Goal: Task Accomplishment & Management: Manage account settings

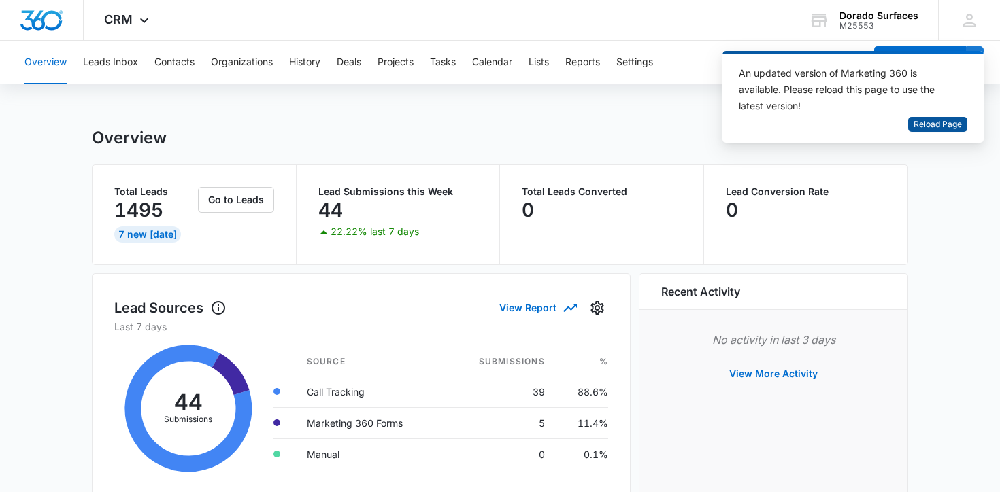
click at [939, 127] on span "Reload Page" at bounding box center [938, 124] width 48 height 13
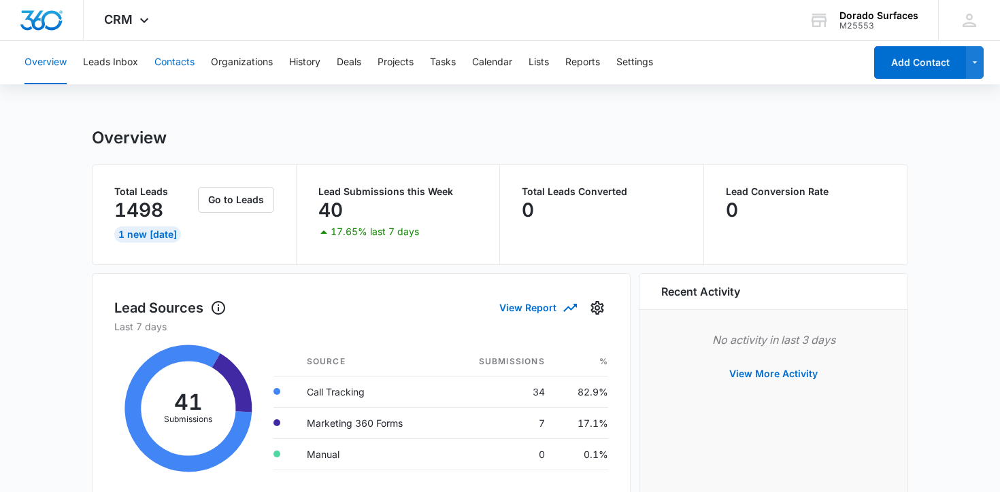
click at [165, 63] on button "Contacts" at bounding box center [174, 63] width 40 height 44
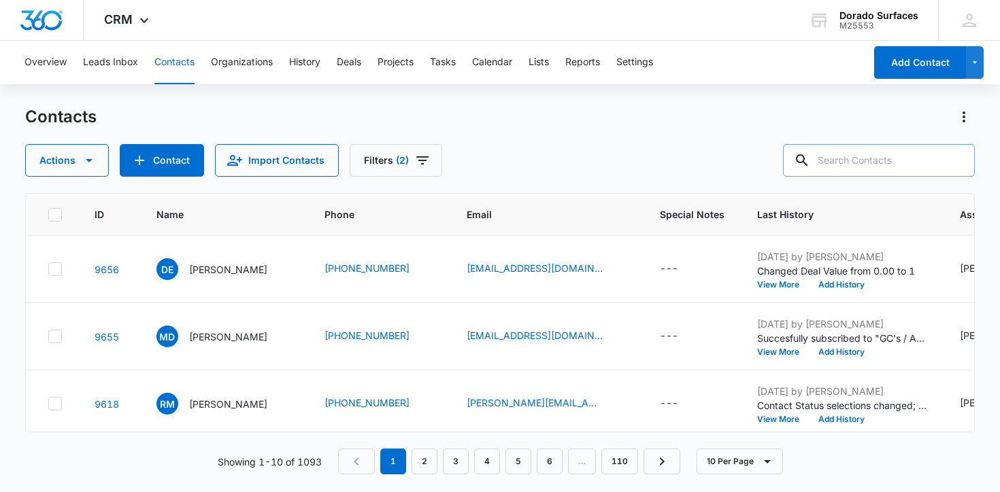
click at [895, 165] on input "text" at bounding box center [879, 160] width 192 height 33
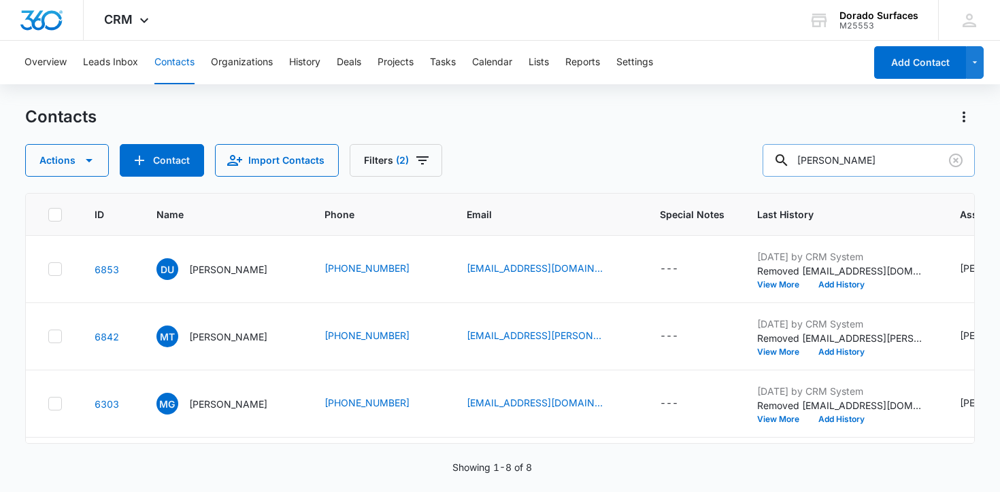
click at [869, 153] on input "[PERSON_NAME]" at bounding box center [869, 160] width 212 height 33
type input "[PERSON_NAME]"
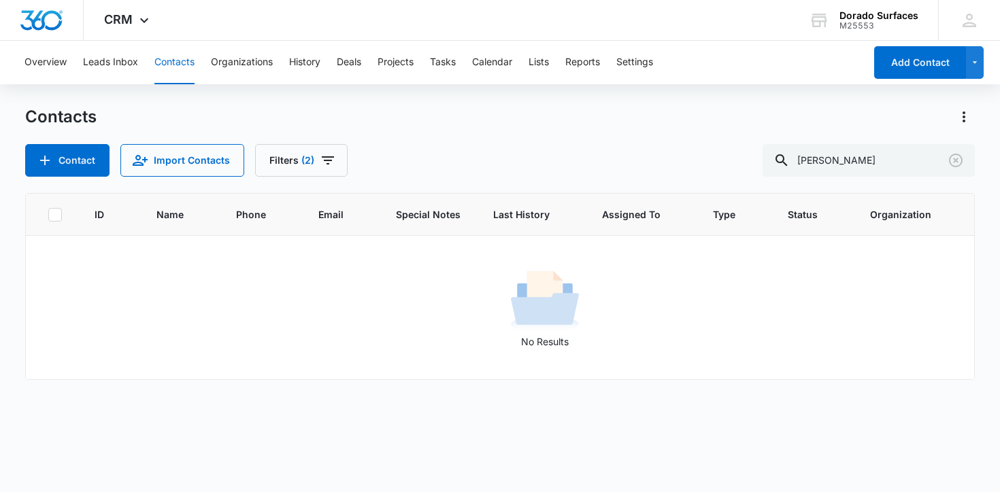
click at [150, 58] on div "Overview Leads Inbox Contacts Organizations History Deals Projects Tasks Calend…" at bounding box center [440, 63] width 848 height 44
click at [179, 60] on button "Contacts" at bounding box center [174, 63] width 40 height 44
click at [276, 169] on button "Filters (2)" at bounding box center [301, 160] width 93 height 33
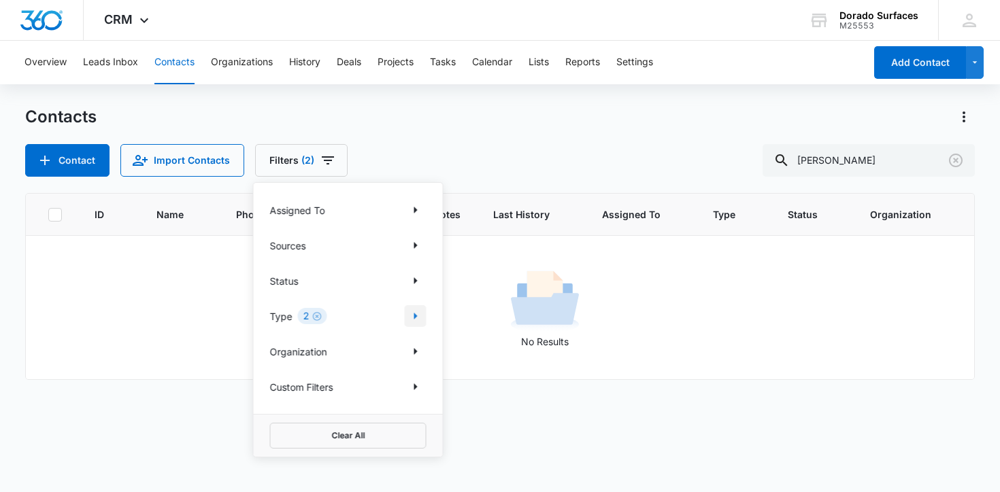
click at [409, 320] on icon "Show Type filters" at bounding box center [415, 316] width 16 height 16
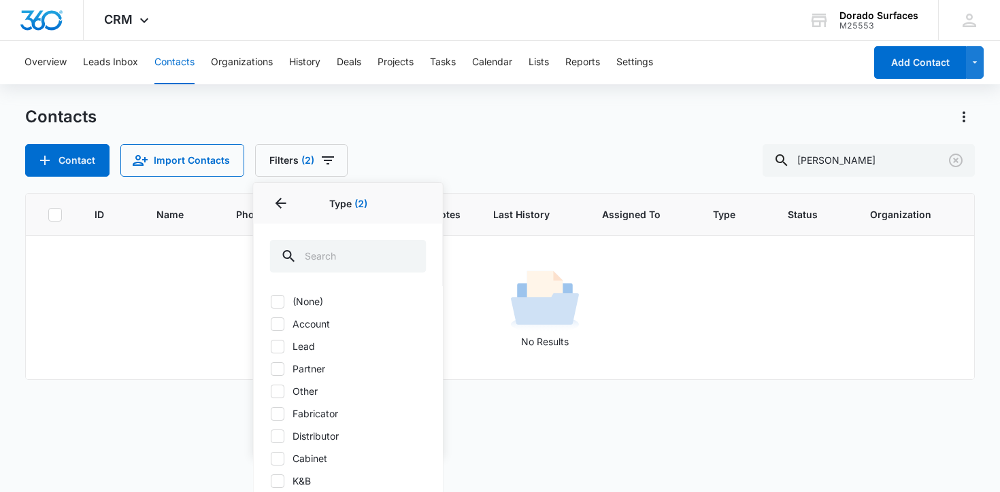
scroll to position [261, 0]
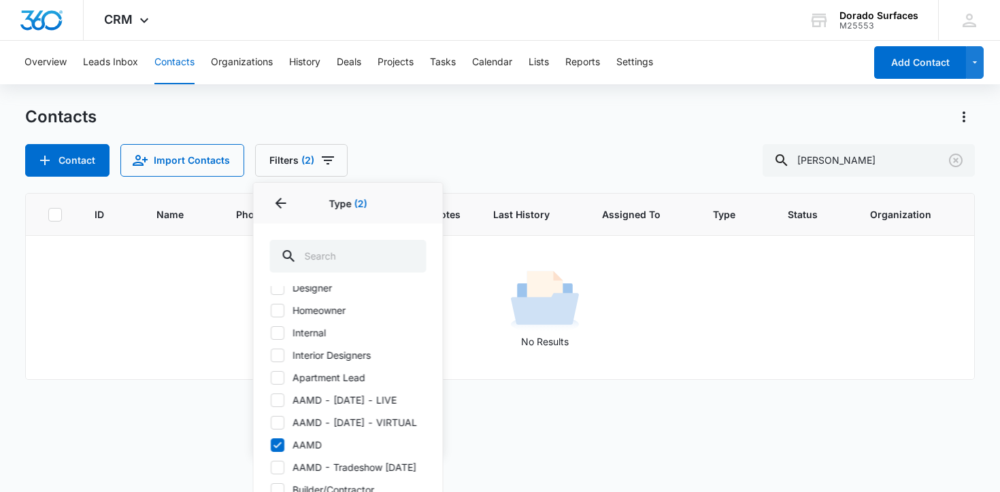
click at [279, 452] on icon at bounding box center [277, 445] width 12 height 12
click at [271, 446] on input "AAMD" at bounding box center [270, 445] width 1 height 1
checkbox input "false"
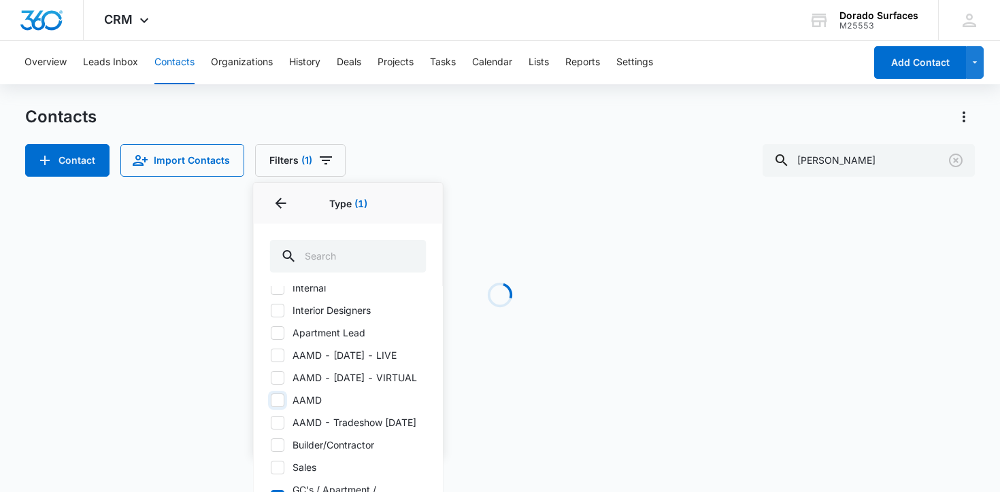
scroll to position [67, 0]
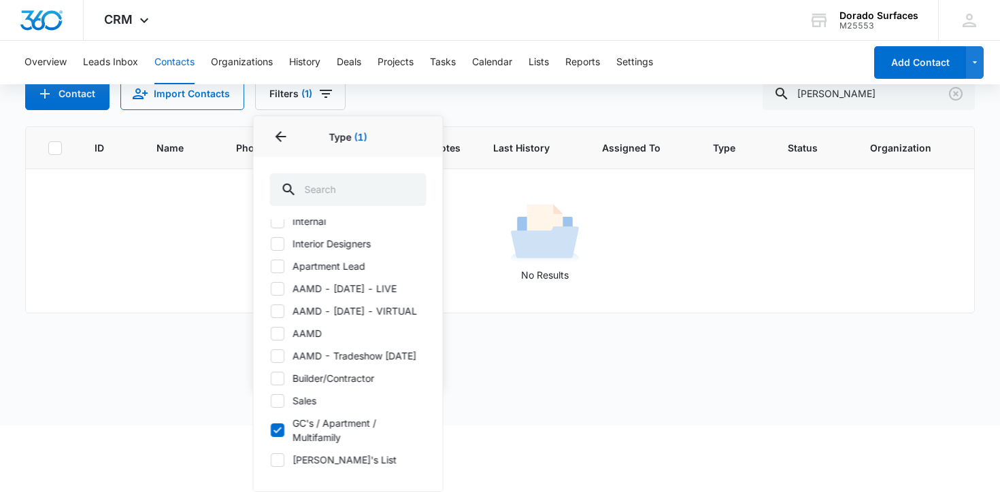
click at [275, 431] on icon at bounding box center [277, 430] width 8 height 6
click at [271, 431] on input "GC's / Apartment / Multifamily" at bounding box center [270, 431] width 1 height 1
checkbox input "false"
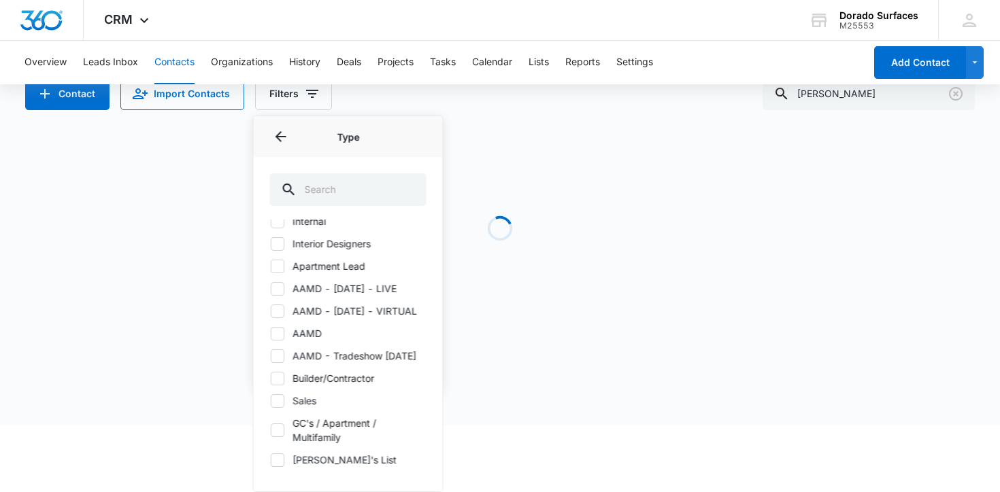
click at [150, 167] on div "Contacts Contact Import Contacts Filters Assigned To Sources Status Type Type (…" at bounding box center [500, 192] width 950 height 307
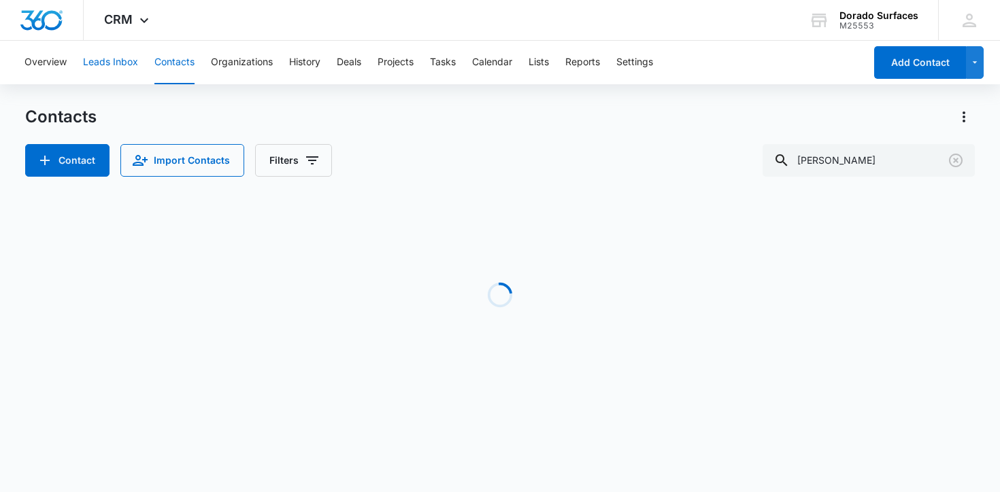
click at [113, 64] on button "Leads Inbox" at bounding box center [110, 63] width 55 height 44
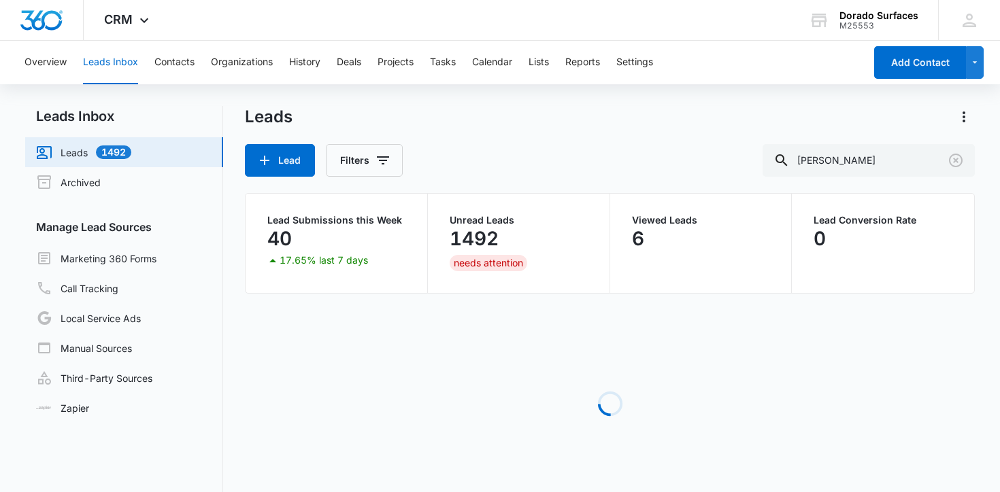
click at [150, 63] on div "Overview Leads Inbox Contacts Organizations History Deals Projects Tasks Calend…" at bounding box center [440, 63] width 848 height 44
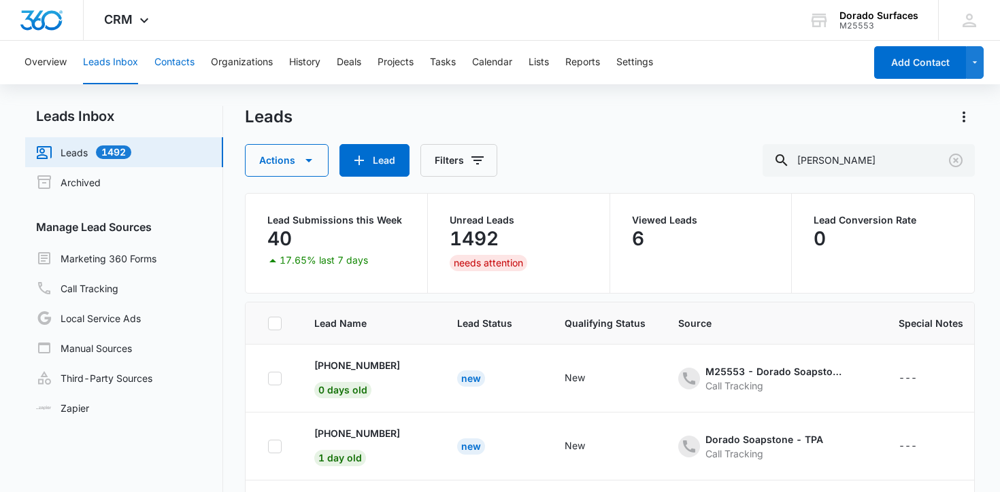
click at [174, 65] on button "Contacts" at bounding box center [174, 63] width 40 height 44
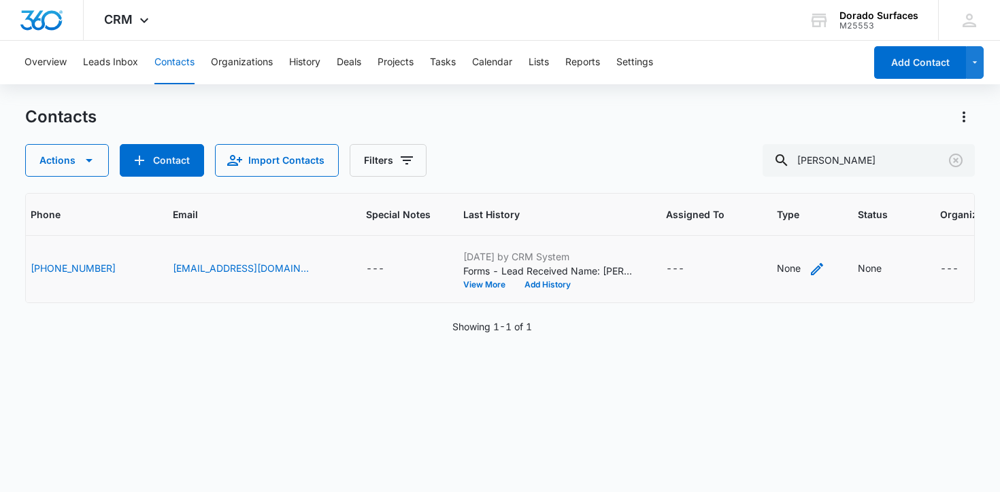
scroll to position [0, 187]
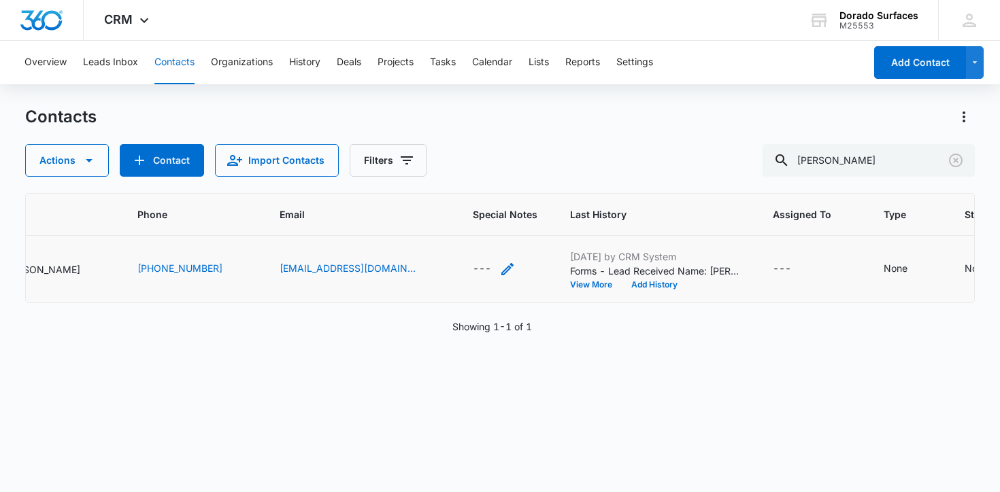
click at [499, 270] on icon "Special Notes - - Select to Edit Field" at bounding box center [507, 269] width 16 height 16
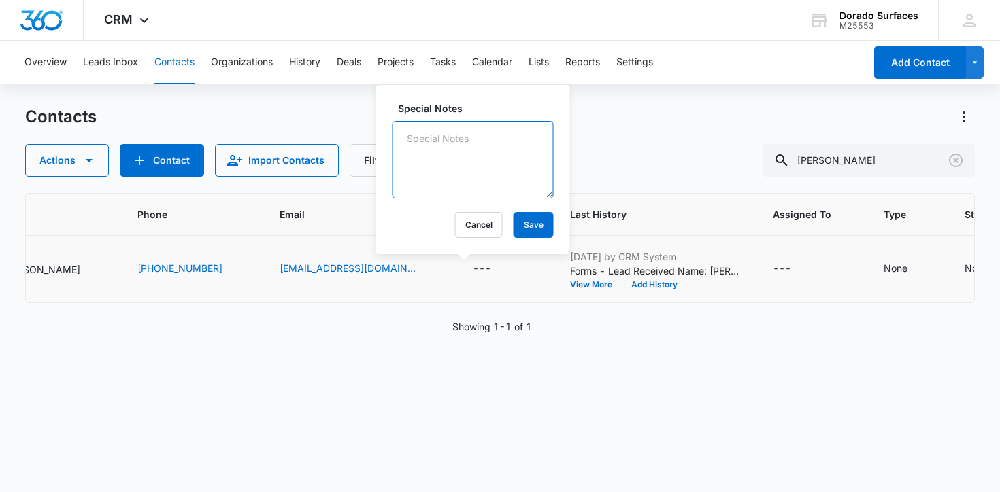
click at [475, 169] on textarea "Special Notes" at bounding box center [473, 160] width 161 height 78
type textarea "GOOD LEAD"
click at [514, 214] on button "Save" at bounding box center [534, 225] width 40 height 26
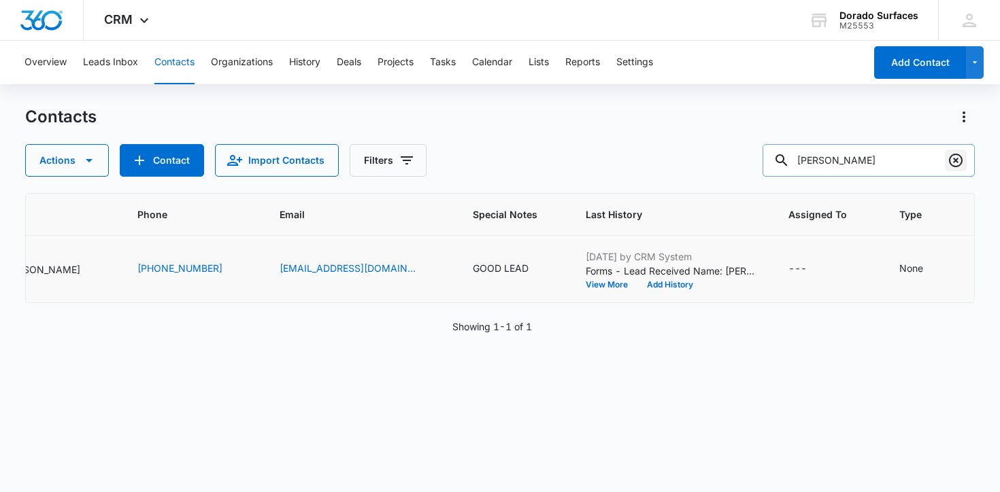
click at [952, 160] on icon "Clear" at bounding box center [956, 160] width 16 height 16
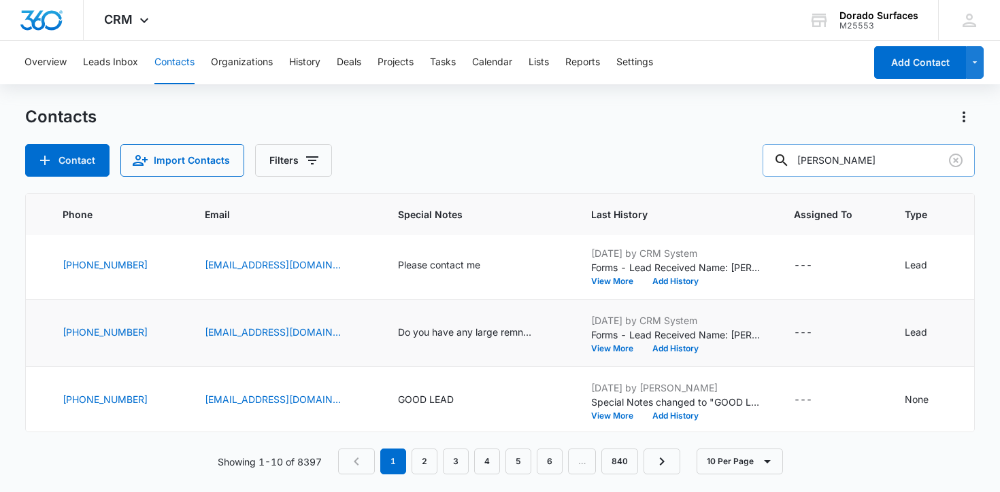
scroll to position [71, 275]
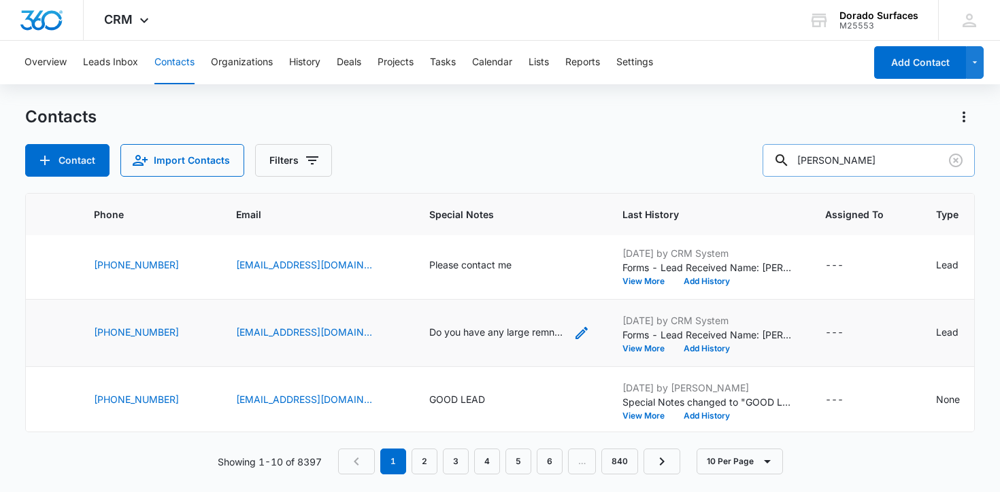
type input "[PERSON_NAME]"
click at [573, 332] on icon at bounding box center [581, 333] width 16 height 16
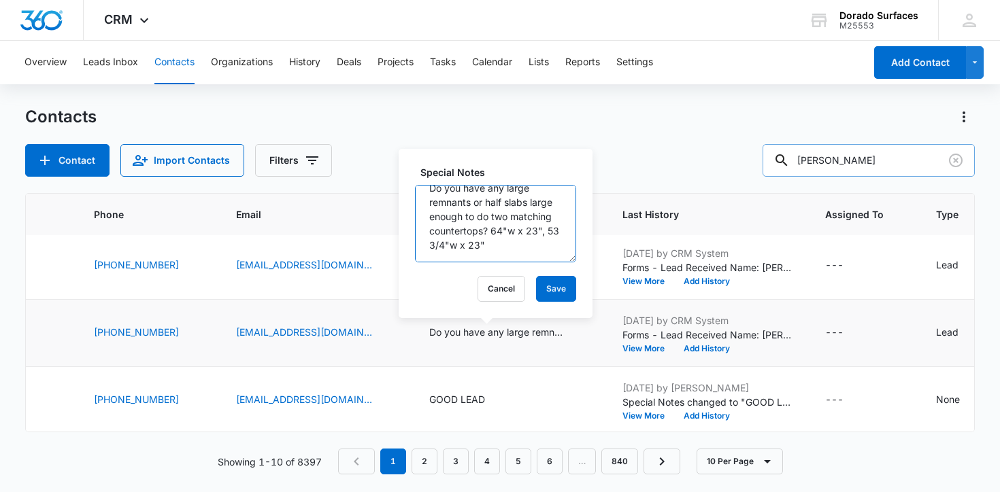
click at [518, 248] on textarea "Do you have any large remnants or half slabs large enough to do two matching co…" at bounding box center [495, 224] width 161 height 78
type textarea "Do you have any large remnants or half slabs large enough to do two matching co…"
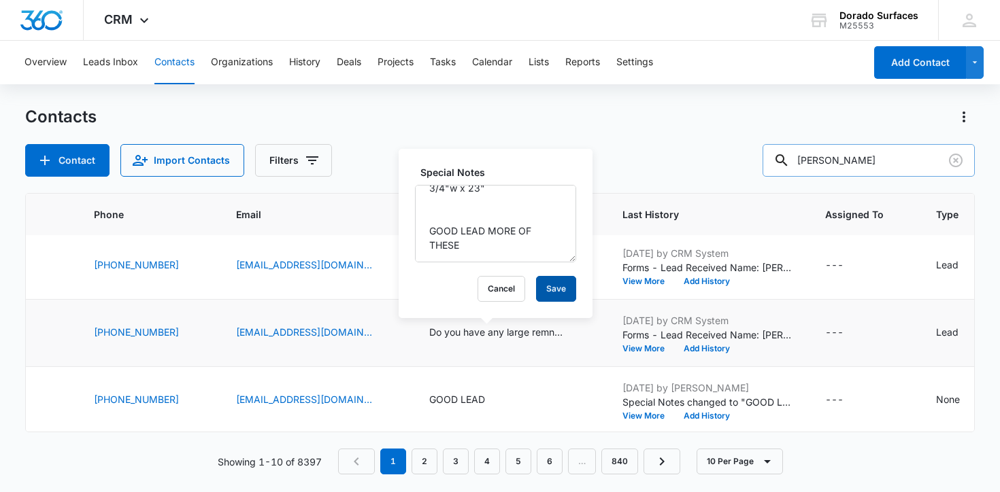
click at [544, 281] on button "Save" at bounding box center [556, 289] width 40 height 26
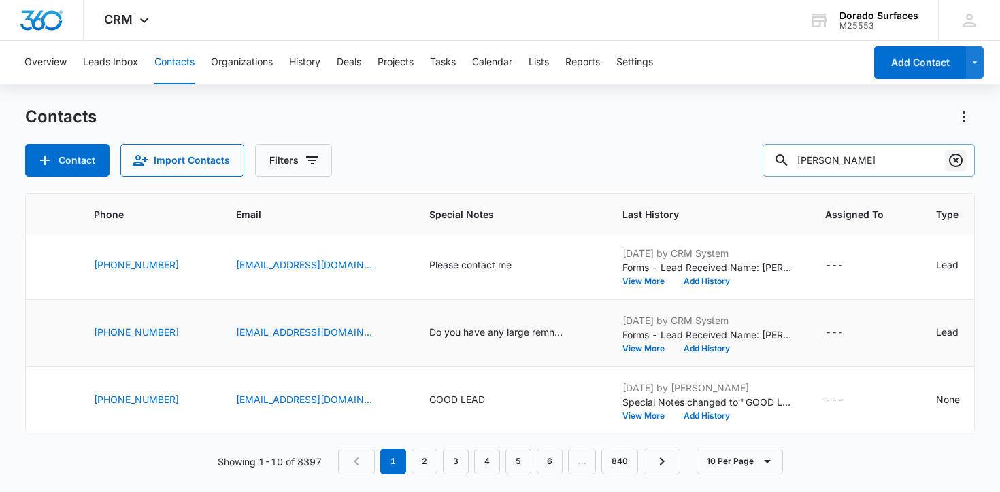
click at [965, 162] on button "Clear" at bounding box center [956, 161] width 22 height 22
type input "[PERSON_NAME]"
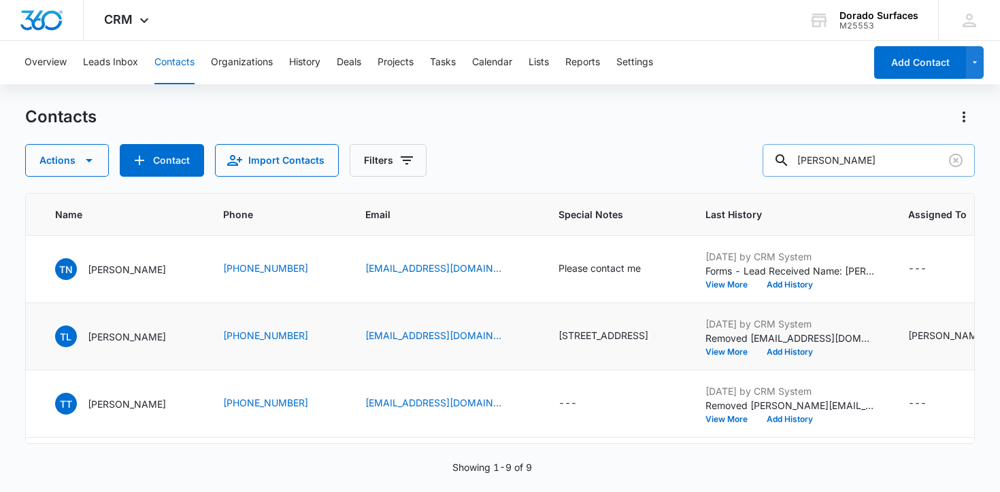
scroll to position [0, 0]
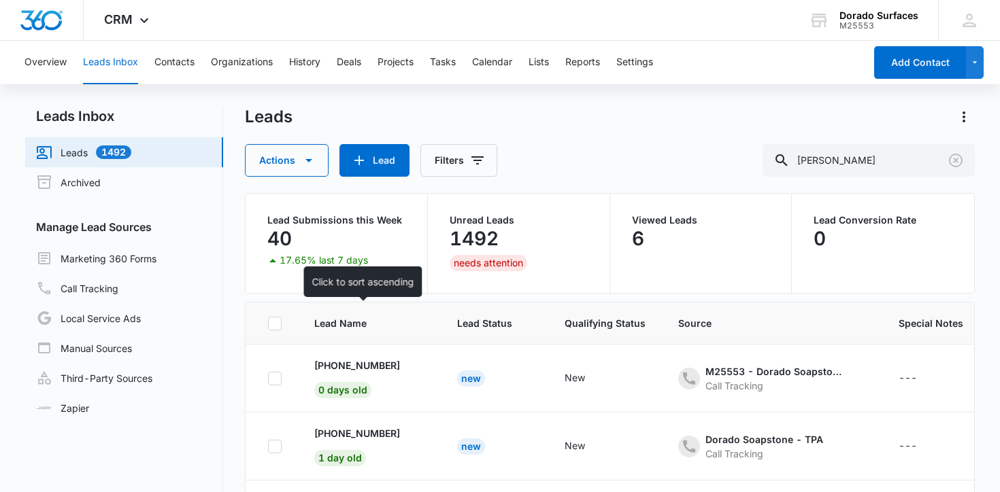
scroll to position [0, 383]
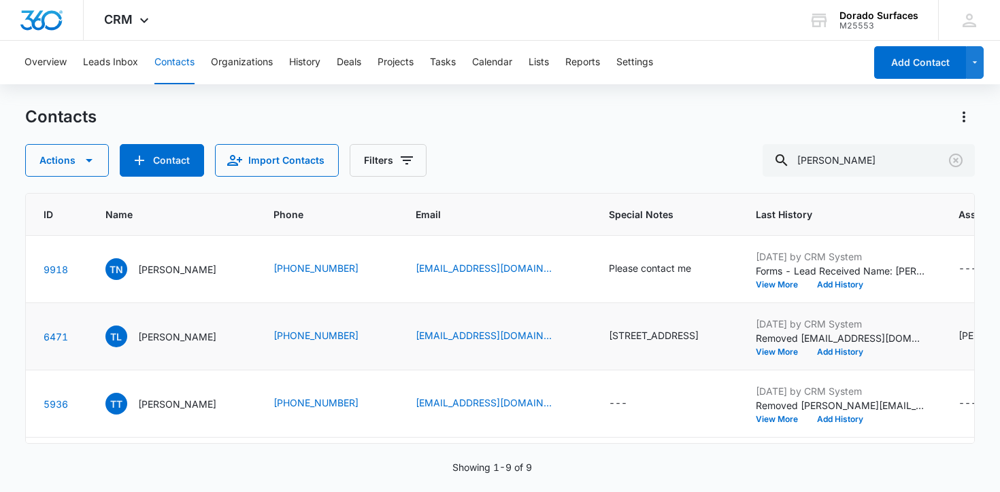
scroll to position [0, 52]
click at [699, 267] on icon "Special Notes - Please contact me - Select to Edit Field" at bounding box center [706, 269] width 16 height 16
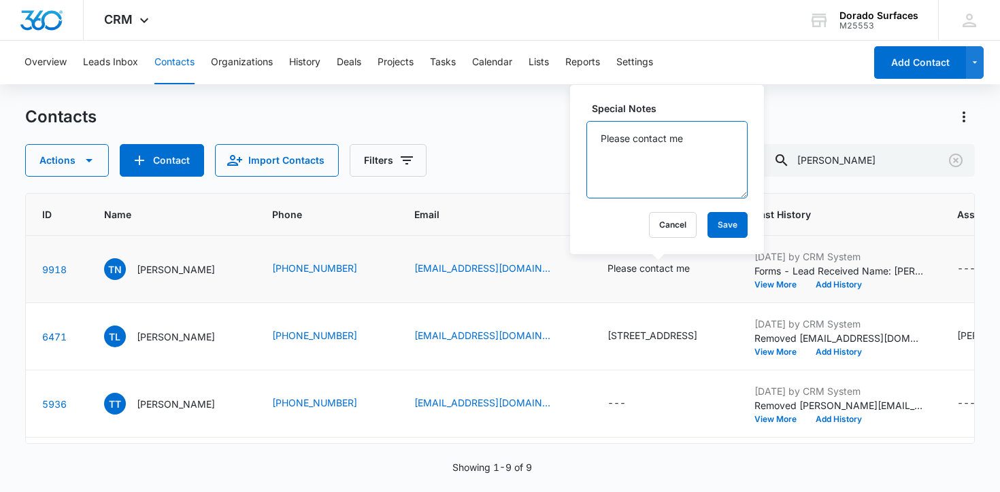
click at [678, 165] on textarea "Please contact me" at bounding box center [666, 160] width 161 height 78
type textarea "Please contact me bad lead"
click at [707, 229] on button "Save" at bounding box center [727, 225] width 40 height 26
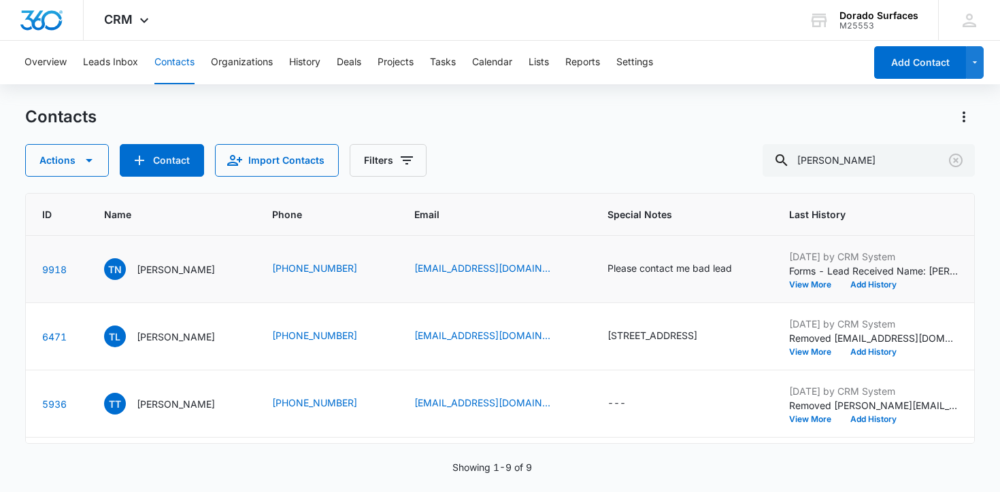
drag, startPoint x: 552, startPoint y: 278, endPoint x: 390, endPoint y: 277, distance: 161.2
click at [390, 277] on tr "9918 TN [PERSON_NAME] [PHONE_NUMBER] [EMAIL_ADDRESS][DOMAIN_NAME] Please contac…" at bounding box center [788, 269] width 1631 height 67
click at [954, 153] on icon "Clear" at bounding box center [956, 160] width 16 height 16
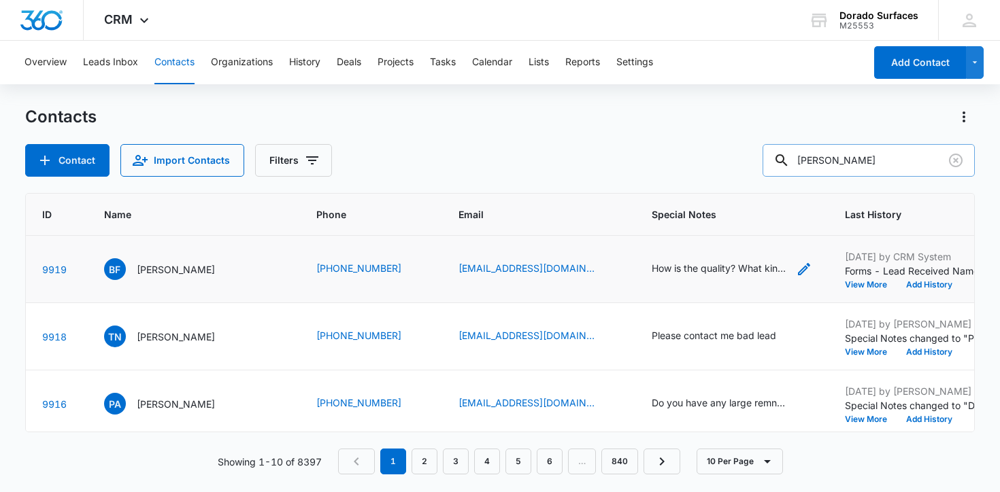
type input "[PERSON_NAME]"
click at [771, 267] on div "How is the quality? What kind of guarantee can I get?" at bounding box center [732, 269] width 161 height 16
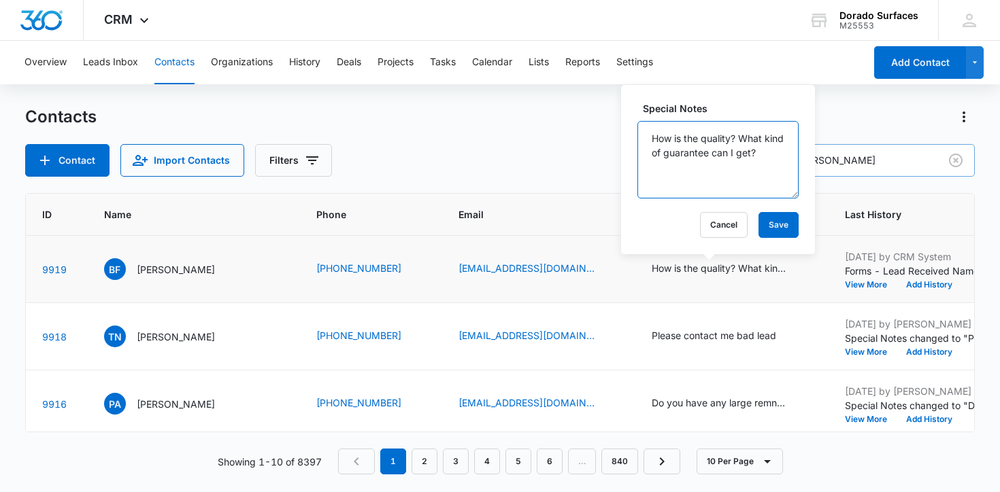
click at [731, 193] on textarea "How is the quality? What kind of guarantee can I get?" at bounding box center [717, 160] width 161 height 78
type textarea "How is the quality? What kind of guarantee can I get? bad lead"
click at [765, 241] on div "Special Notes How is the quality? What kind of guarantee can I get? bad lead Ca…" at bounding box center [718, 169] width 194 height 169
click at [765, 227] on button "Save" at bounding box center [778, 225] width 40 height 26
